Goal: Check status: Check status

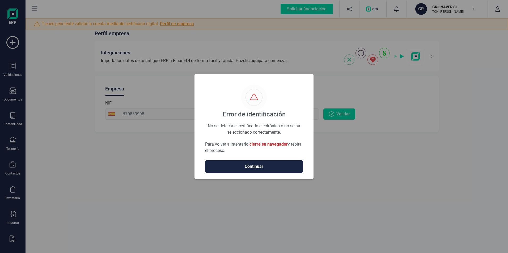
click at [255, 167] on span "Continuar" at bounding box center [254, 167] width 87 height 6
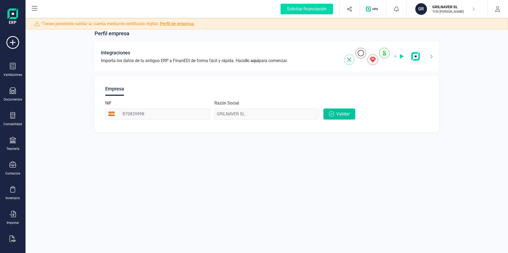
click at [341, 114] on span "Validar" at bounding box center [342, 114] width 13 height 6
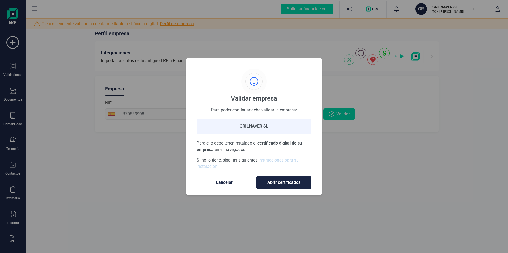
click at [282, 185] on span "Abrir certificados" at bounding box center [284, 183] width 44 height 6
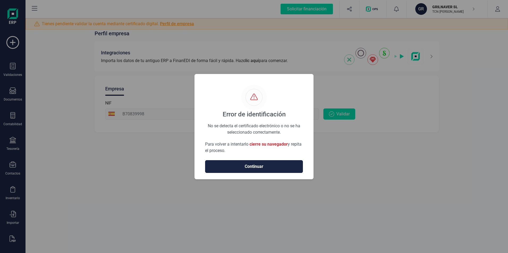
click at [252, 166] on span "Continuar" at bounding box center [254, 167] width 87 height 6
drag, startPoint x: 261, startPoint y: 168, endPoint x: 403, endPoint y: 94, distance: 159.7
click at [261, 168] on span "Continuar" at bounding box center [254, 167] width 87 height 6
